Goal: Task Accomplishment & Management: Manage account settings

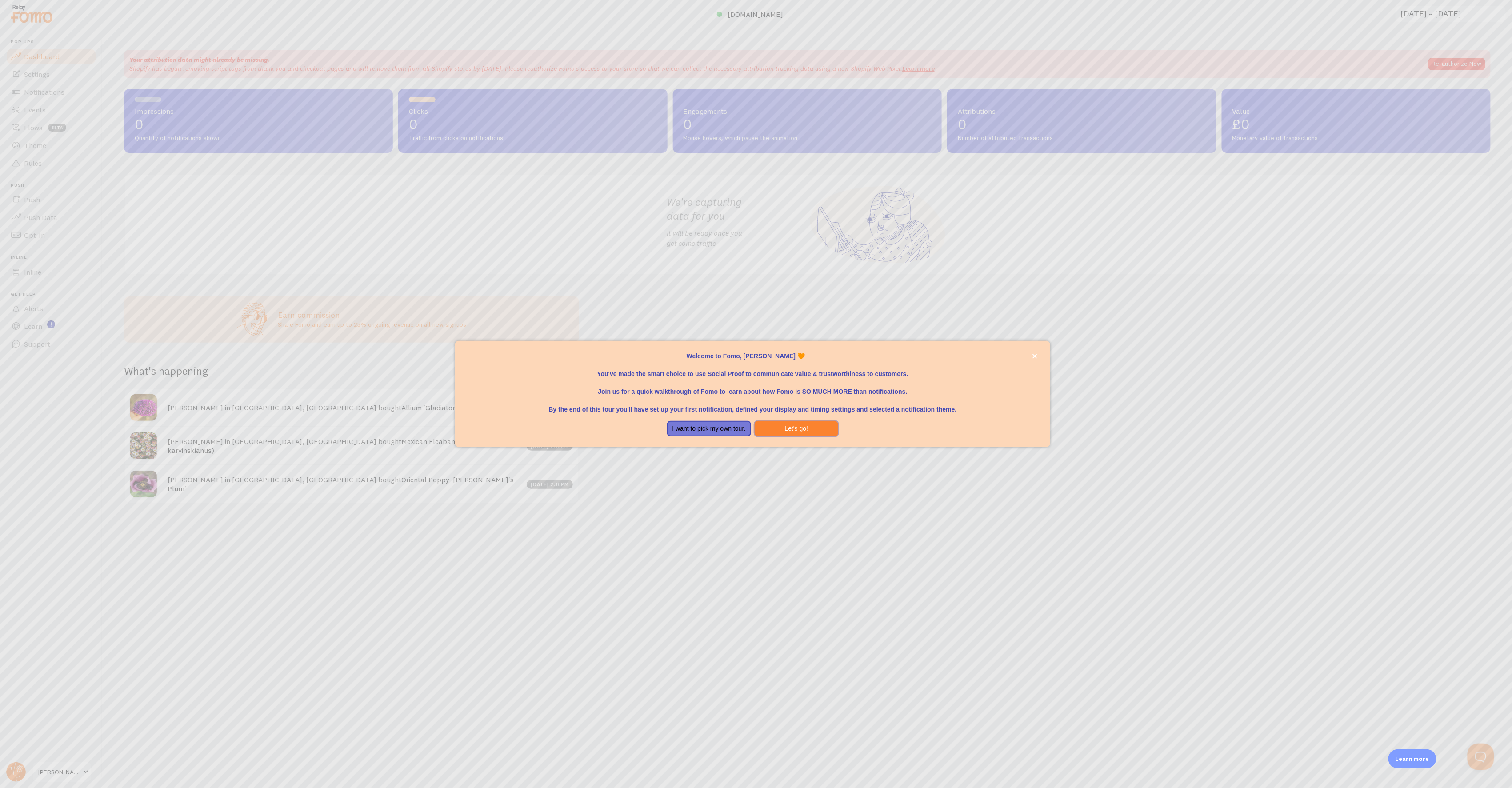
click at [775, 429] on button "Let's go!" at bounding box center [796, 429] width 84 height 16
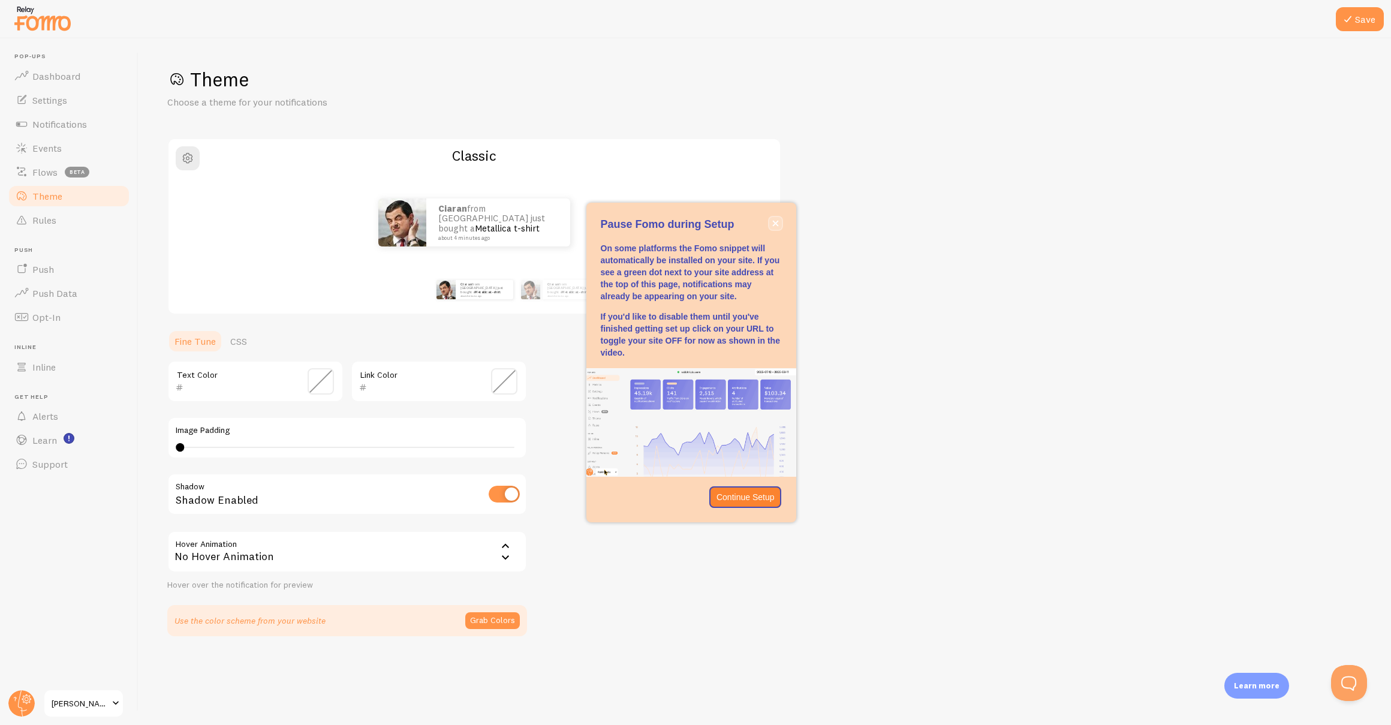
click at [779, 227] on button "close," at bounding box center [775, 223] width 13 height 13
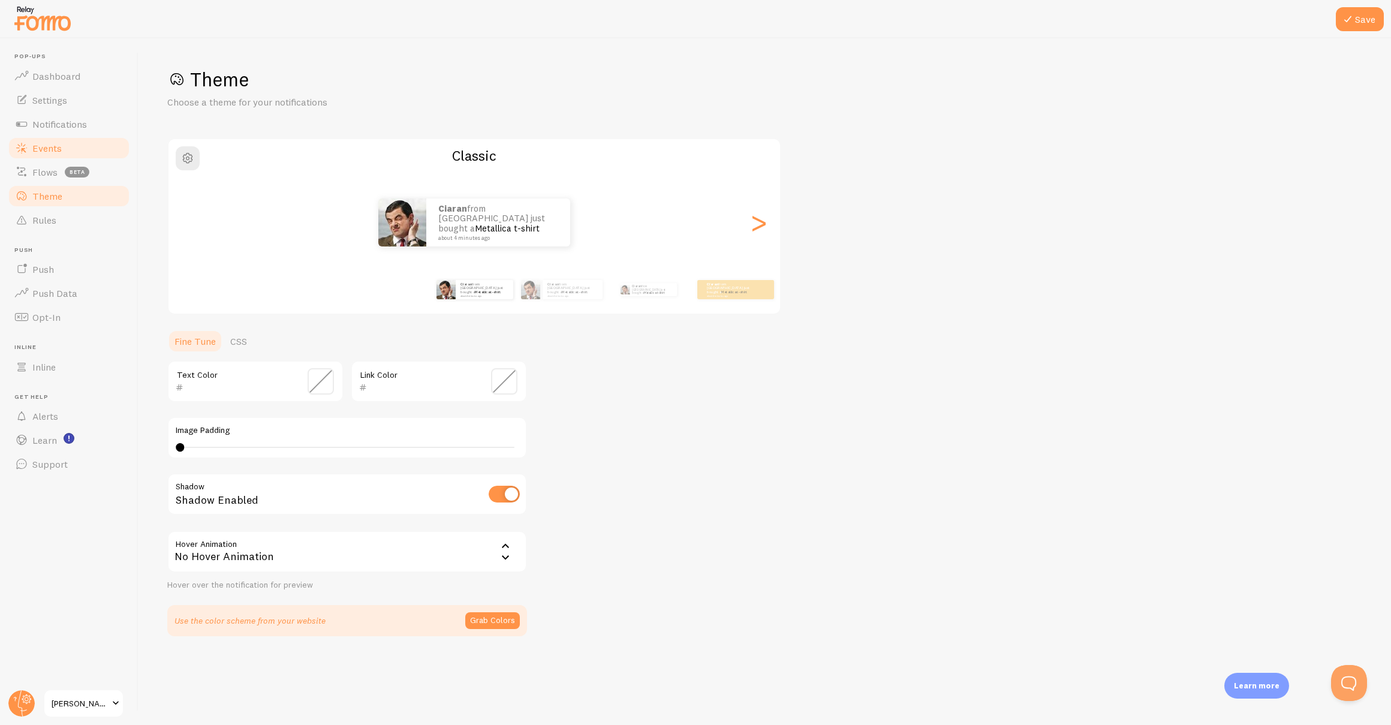
click at [56, 143] on span "Events" at bounding box center [46, 148] width 29 height 12
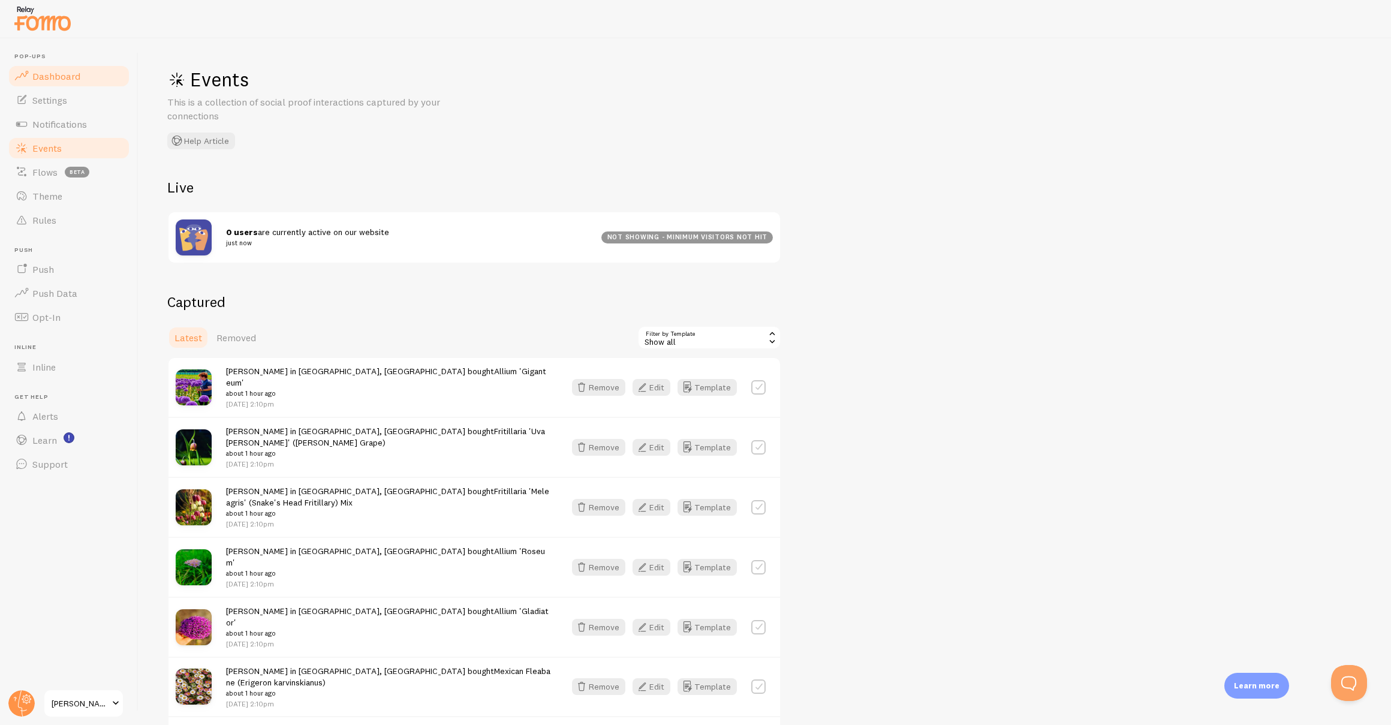
click at [79, 80] on link "Dashboard" at bounding box center [69, 76] width 124 height 24
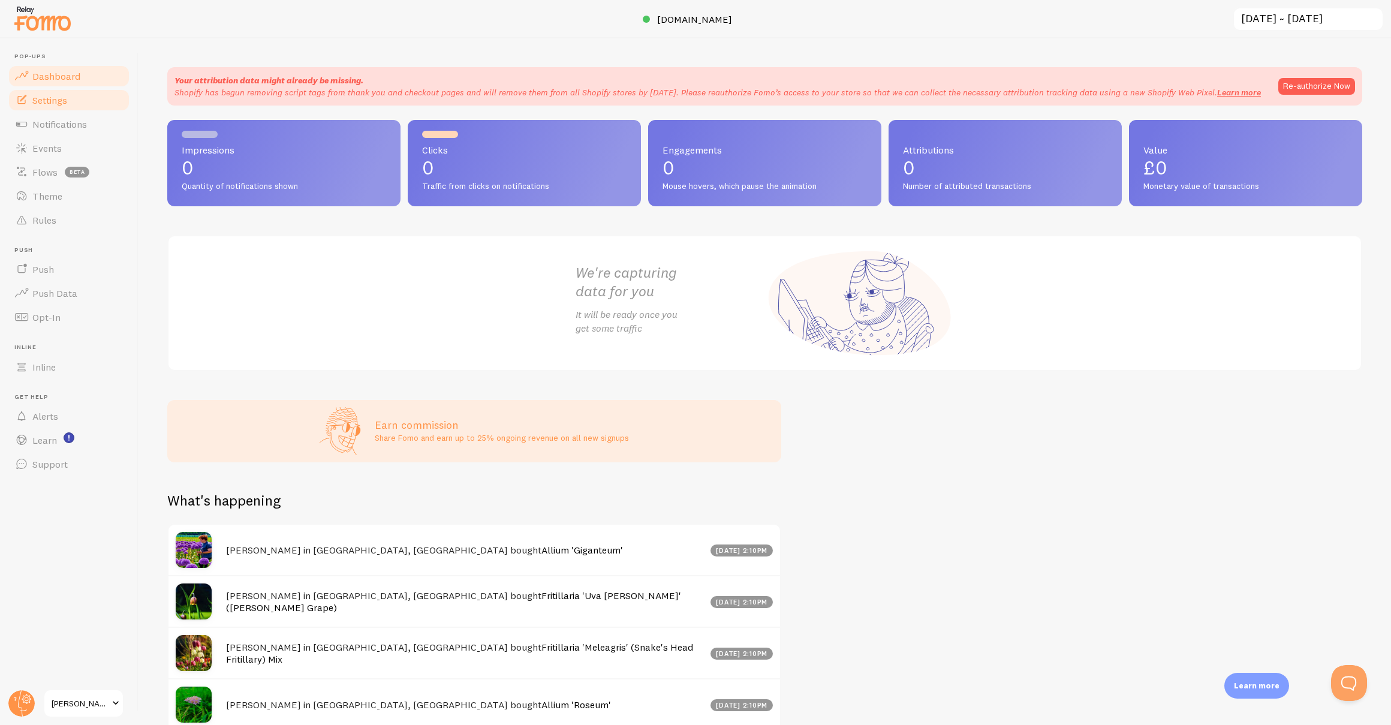
click at [59, 100] on span "Settings" at bounding box center [49, 100] width 35 height 12
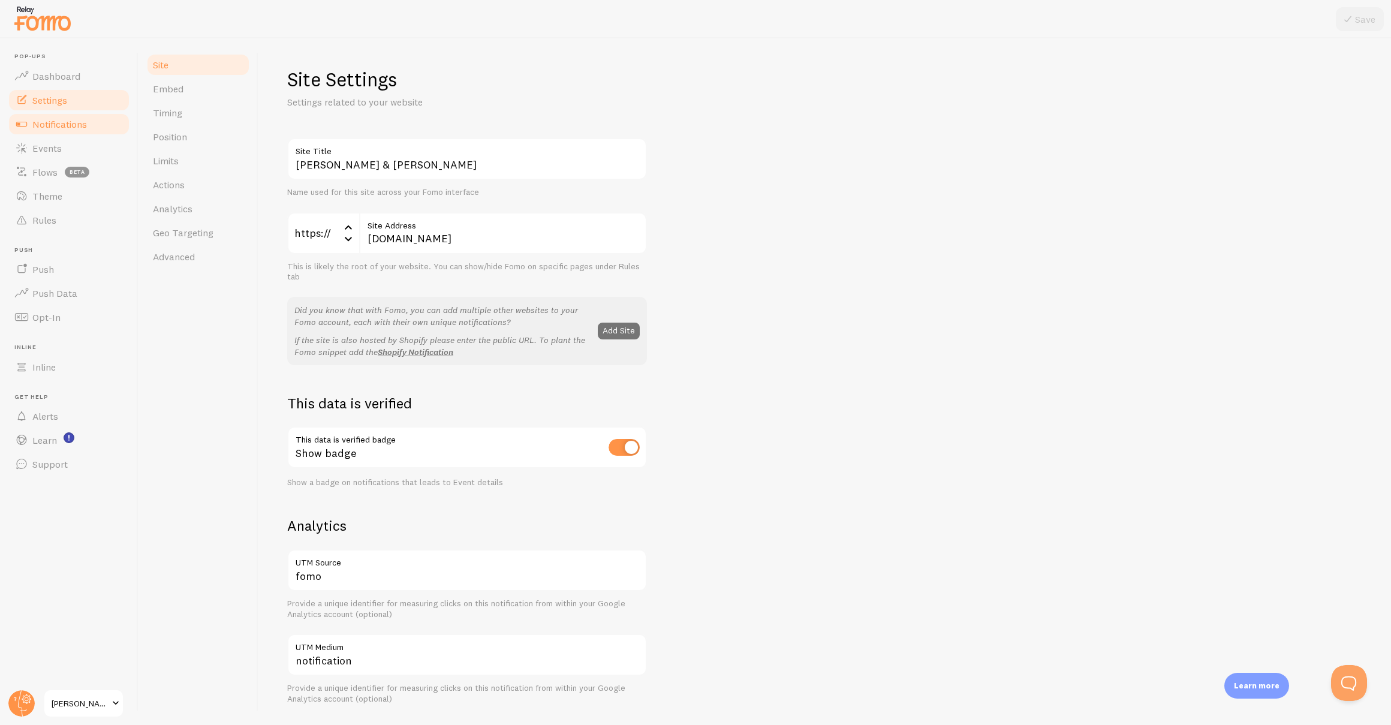
click at [26, 128] on span at bounding box center [21, 124] width 14 height 14
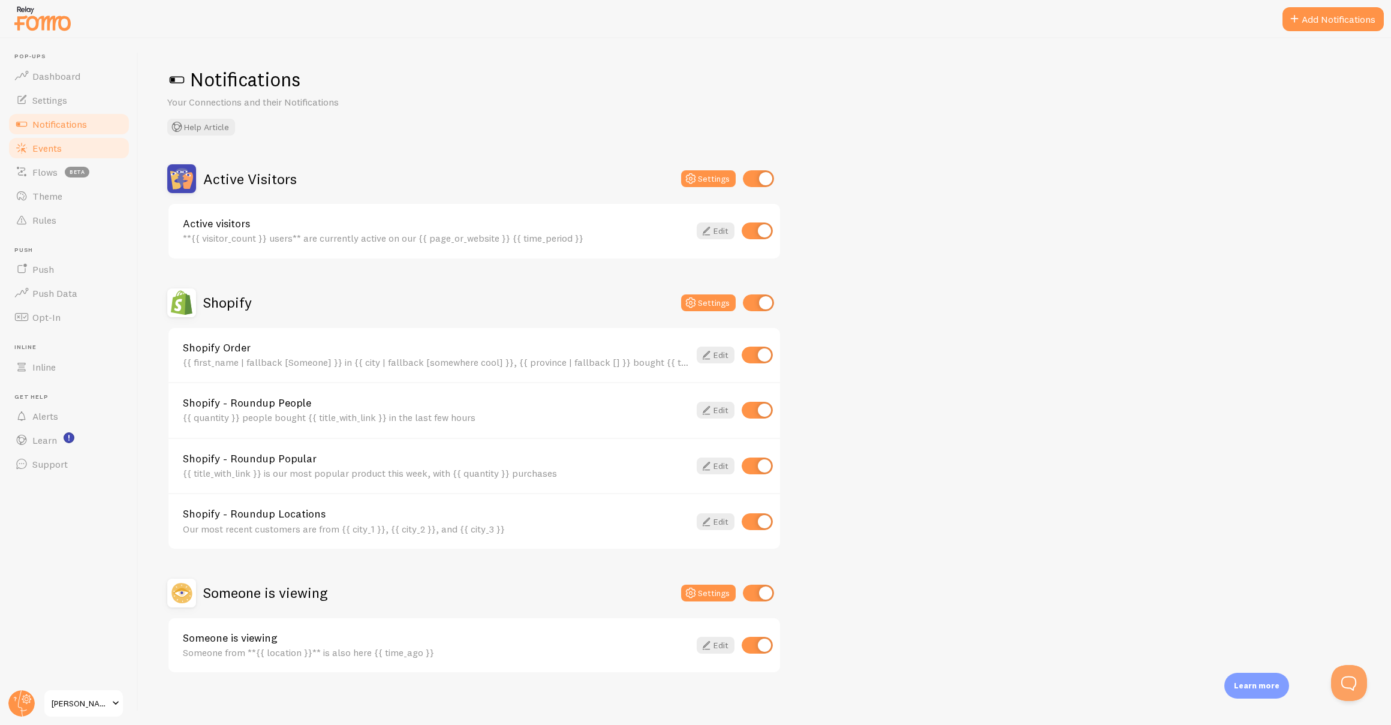
click at [46, 146] on span "Events" at bounding box center [46, 148] width 29 height 12
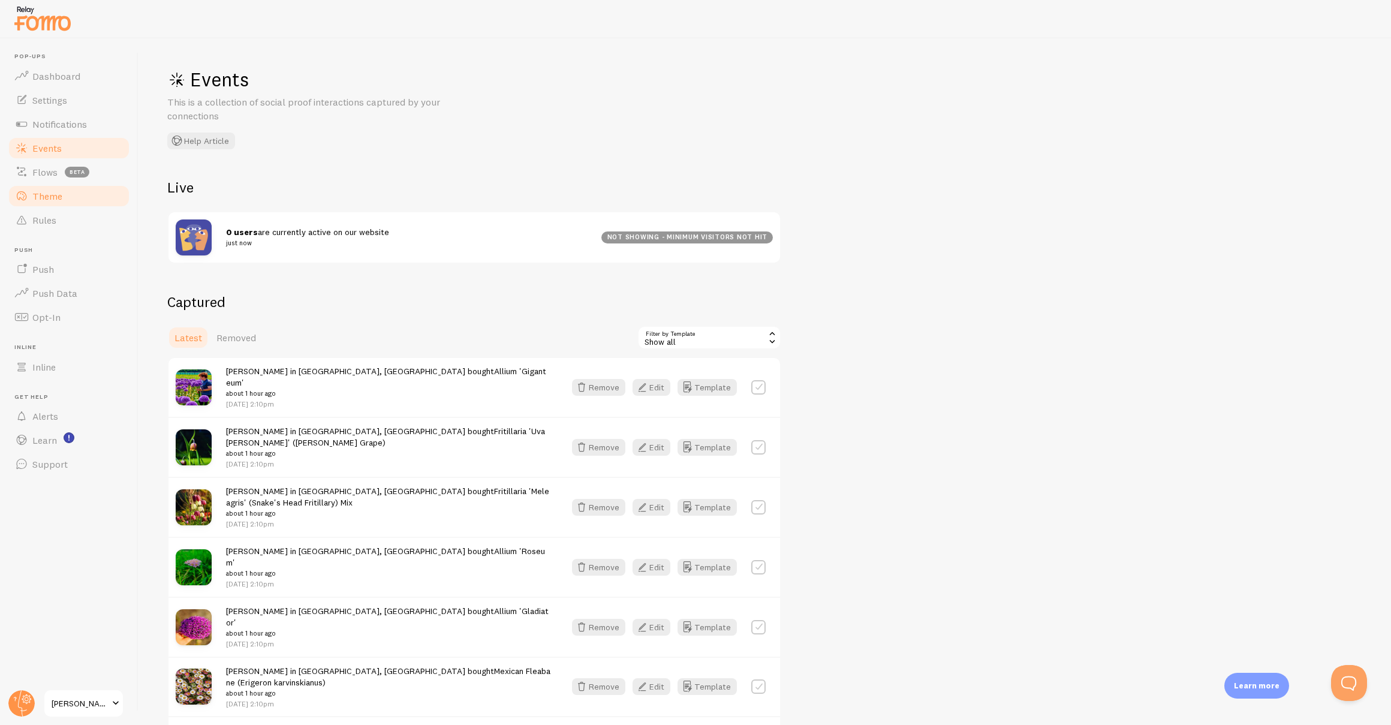
click at [32, 200] on span "Theme" at bounding box center [47, 196] width 30 height 12
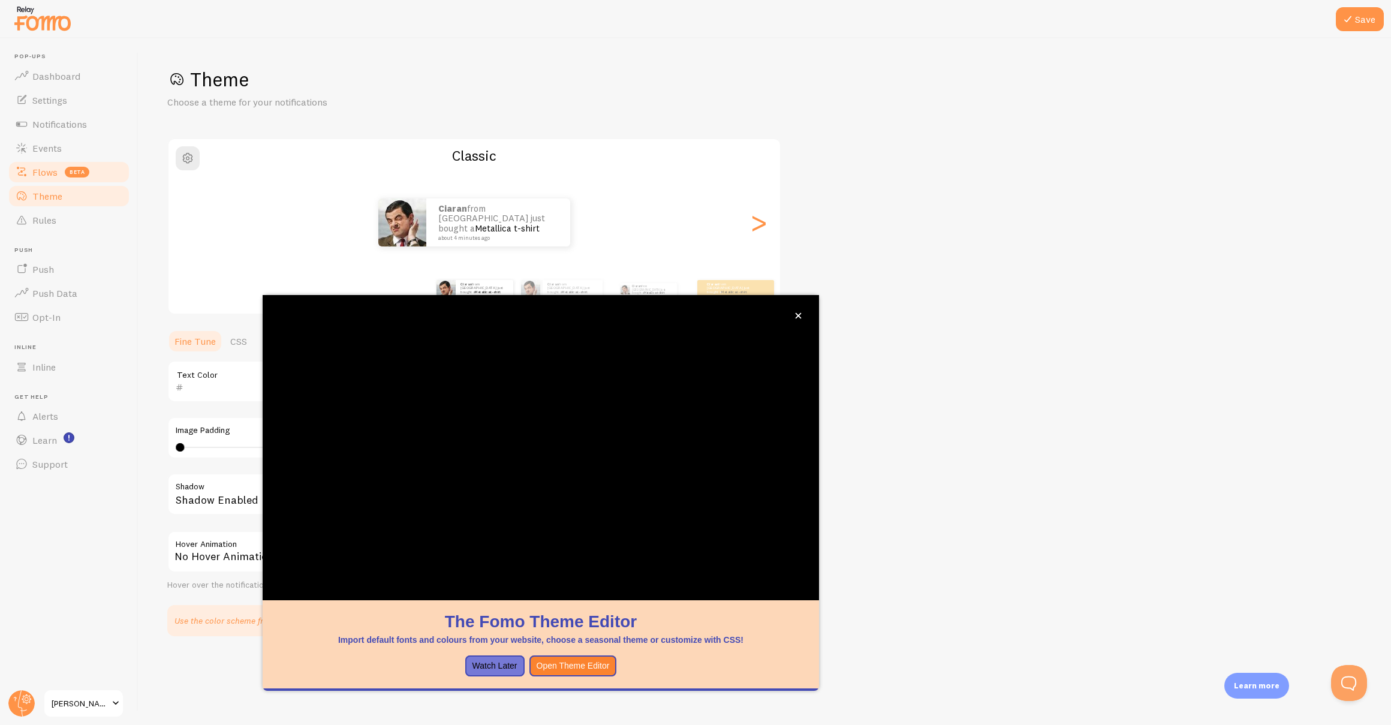
click at [26, 167] on span at bounding box center [21, 172] width 14 height 14
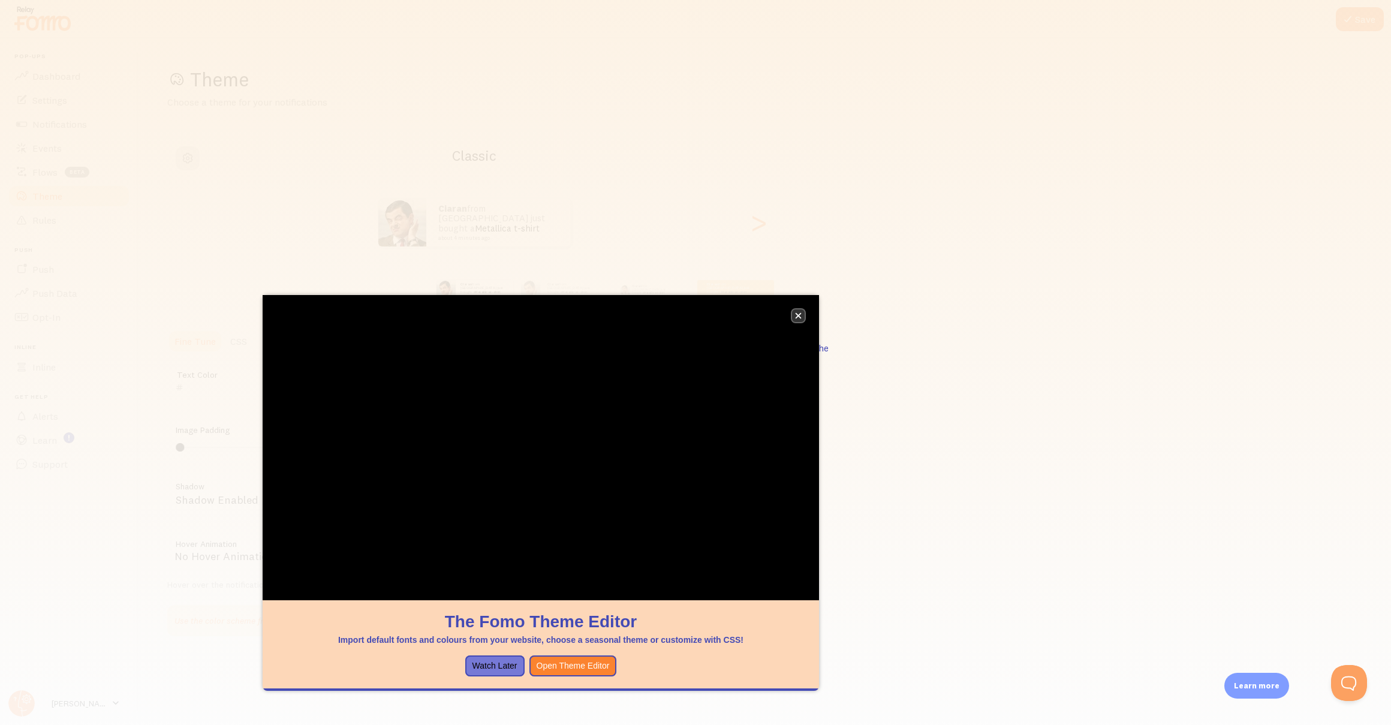
click at [797, 314] on icon "close," at bounding box center [799, 316] width 6 height 6
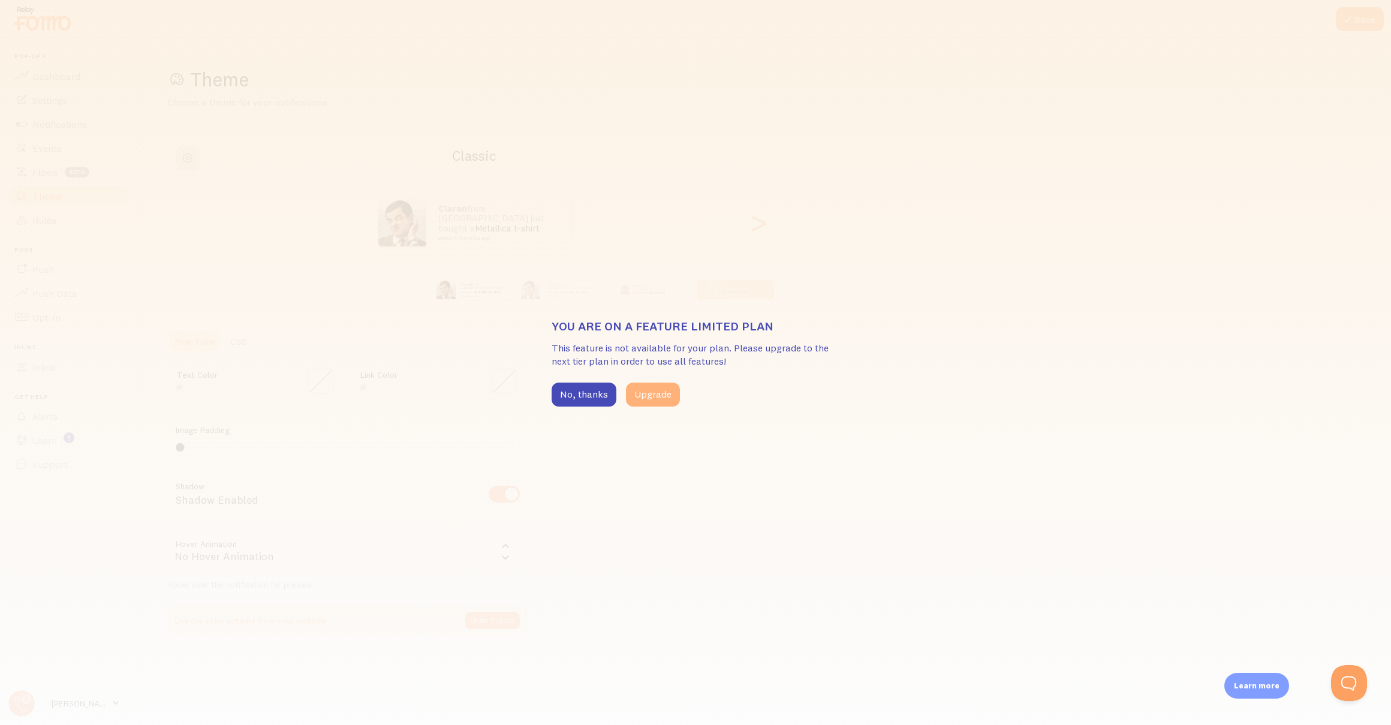
click at [632, 396] on button "Upgrade" at bounding box center [653, 395] width 54 height 24
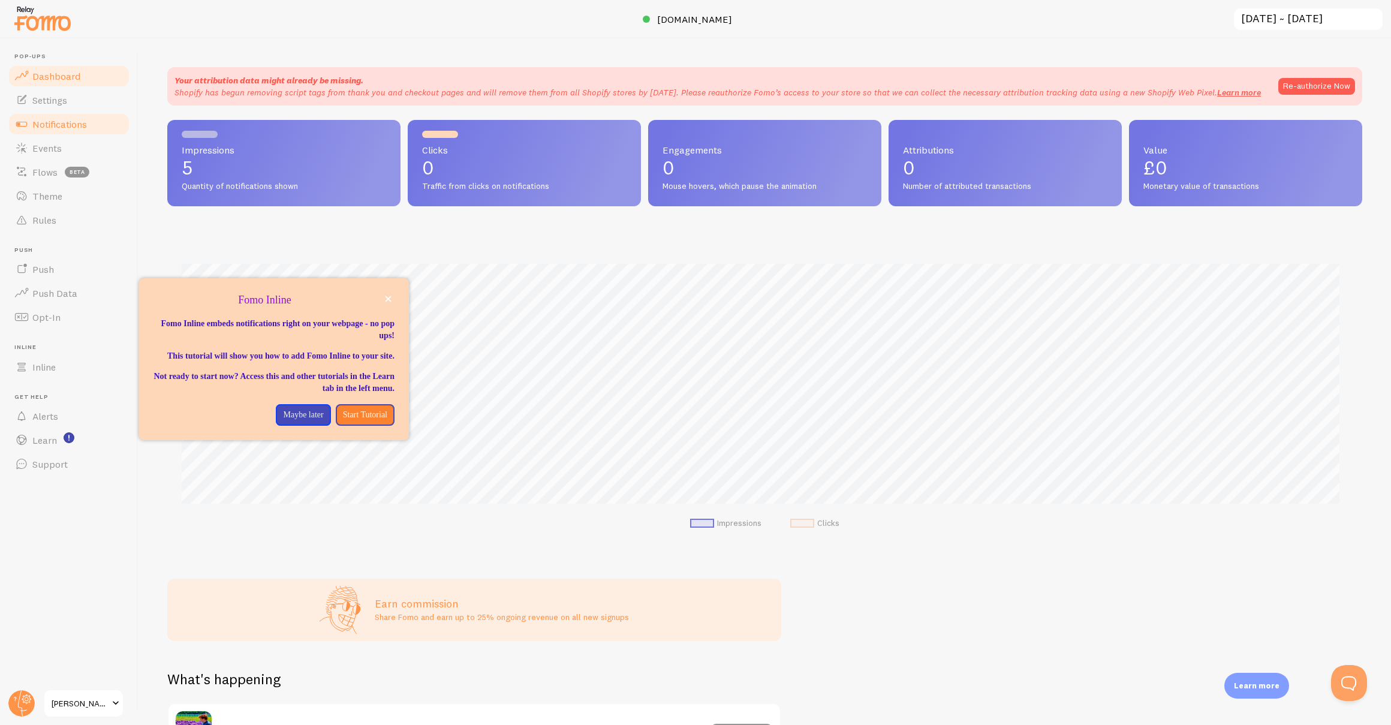
click at [50, 122] on span "Notifications" at bounding box center [59, 124] width 55 height 12
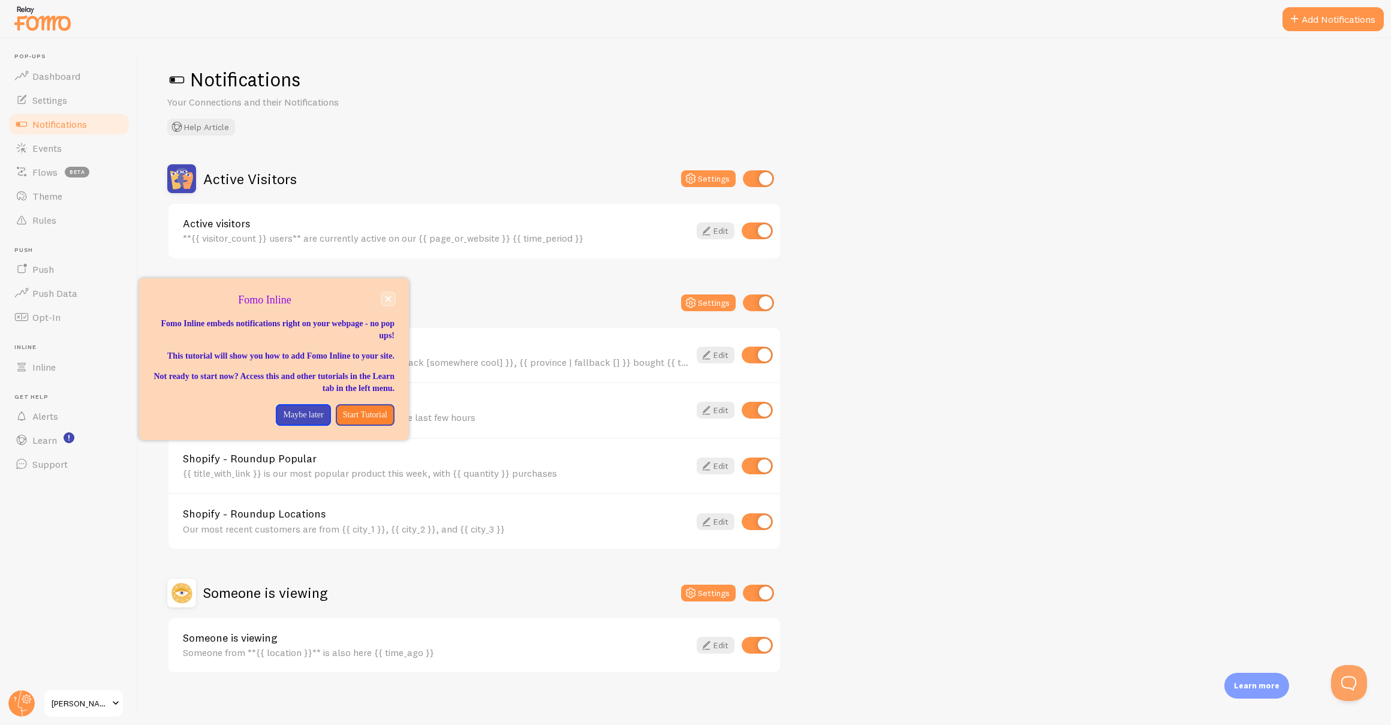
click at [390, 299] on icon "close," at bounding box center [388, 299] width 7 height 7
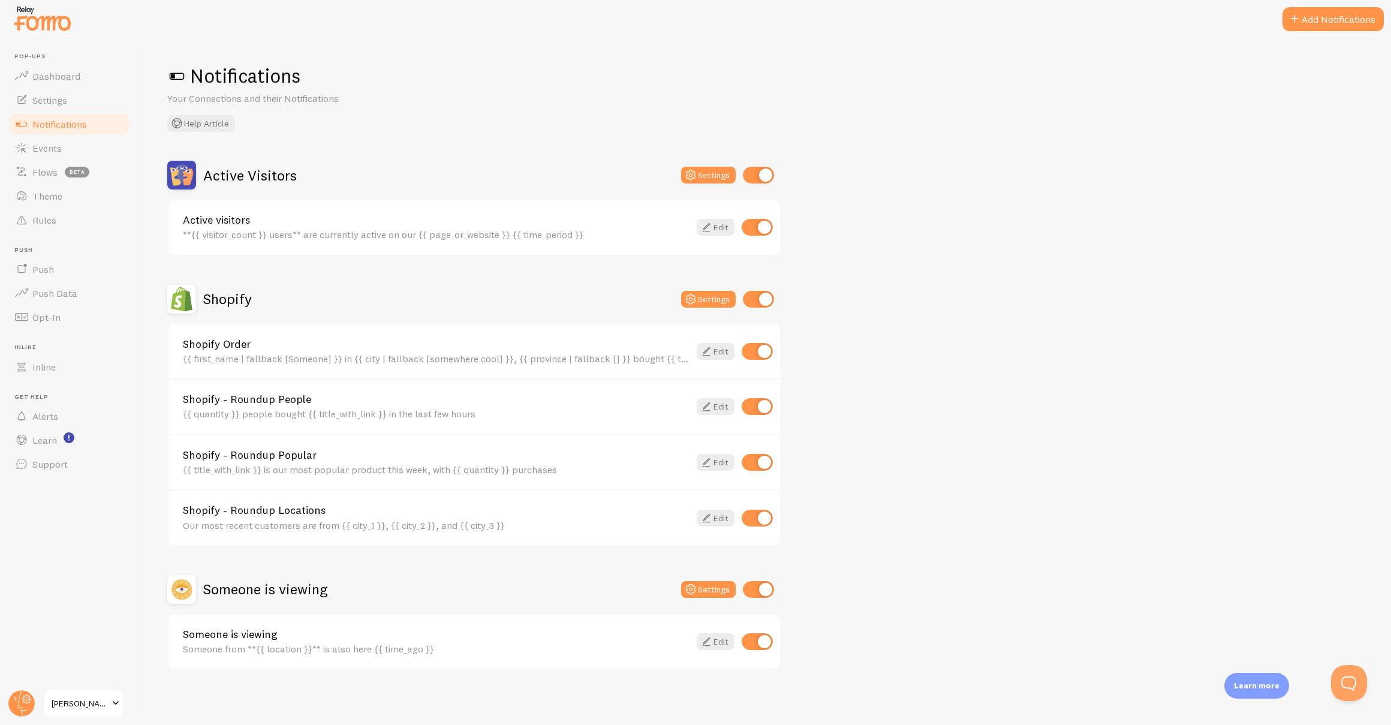
scroll to position [5, 0]
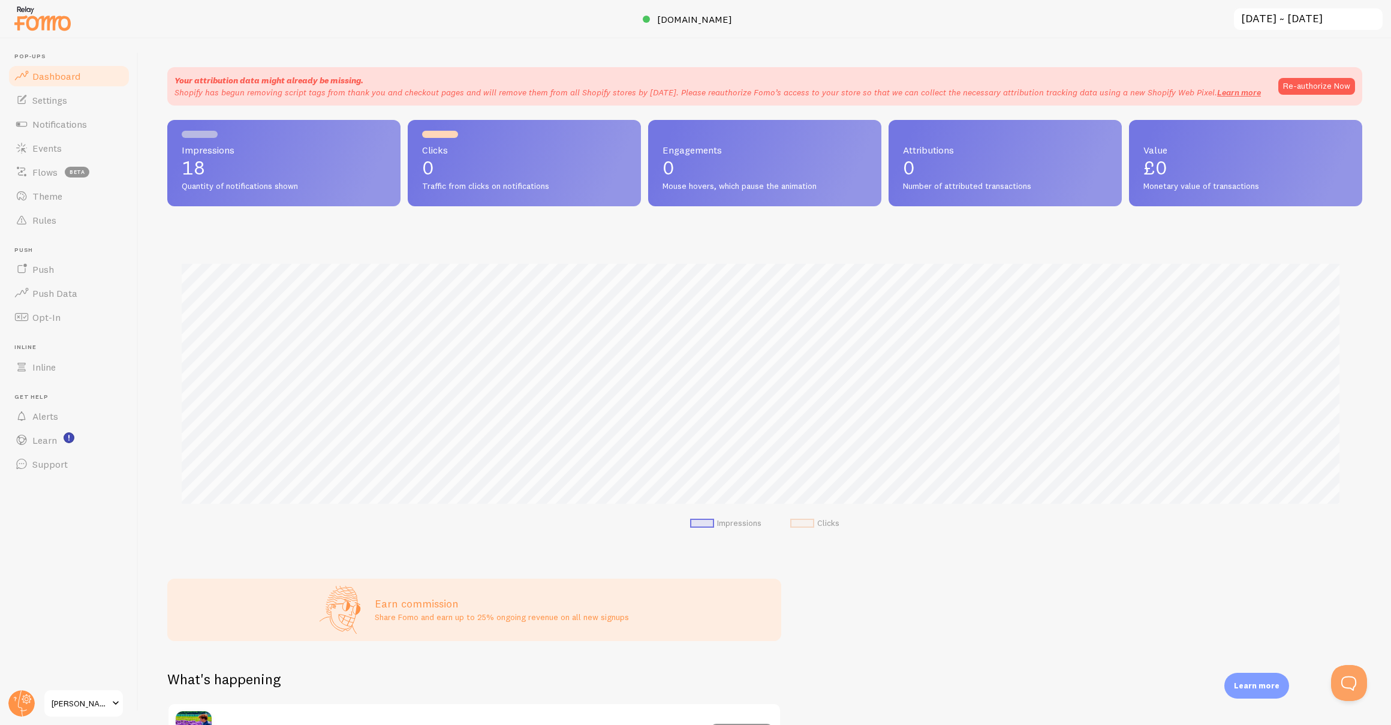
click at [65, 703] on span "[PERSON_NAME] & [PERSON_NAME]" at bounding box center [80, 703] width 57 height 14
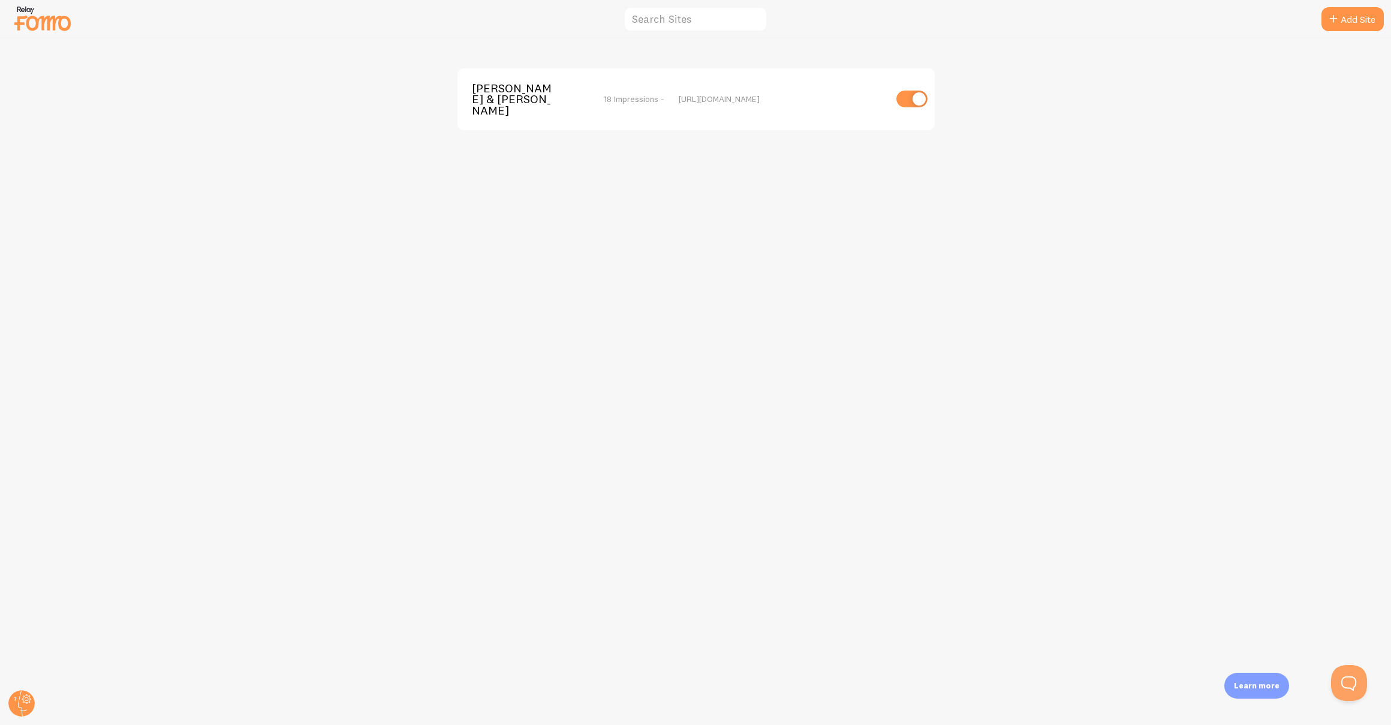
click at [924, 98] on input "checkbox" at bounding box center [912, 99] width 31 height 17
checkbox input "false"
